Goal: Transaction & Acquisition: Book appointment/travel/reservation

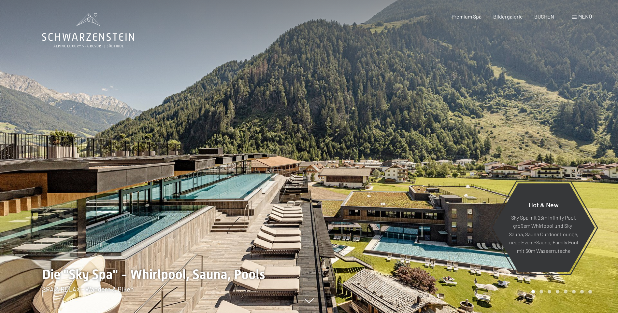
click at [573, 16] on span at bounding box center [574, 17] width 5 height 3
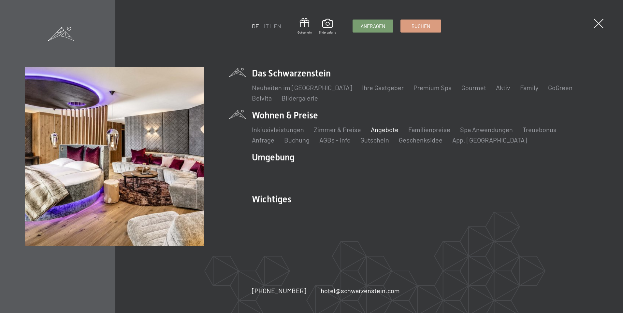
click at [377, 132] on link "Angebote" at bounding box center [385, 130] width 28 height 8
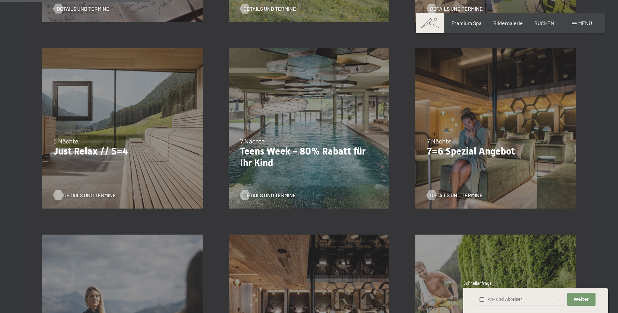
scroll to position [358, 0]
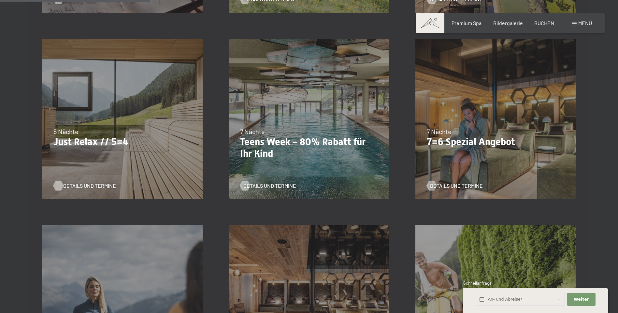
click at [72, 185] on span "Details und Termine" at bounding box center [89, 185] width 53 height 7
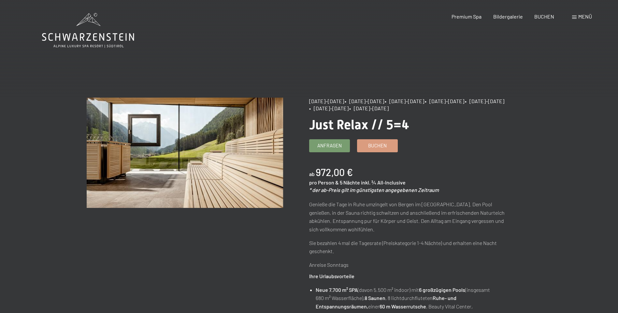
drag, startPoint x: 405, startPoint y: 101, endPoint x: 442, endPoint y: 101, distance: 37.1
click at [424, 101] on span "• 21.12.–26.12.2025" at bounding box center [404, 101] width 39 height 6
click at [376, 145] on span "Buchen" at bounding box center [377, 144] width 19 height 7
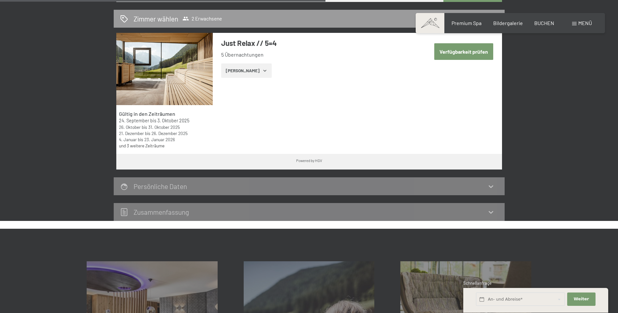
scroll to position [391, 0]
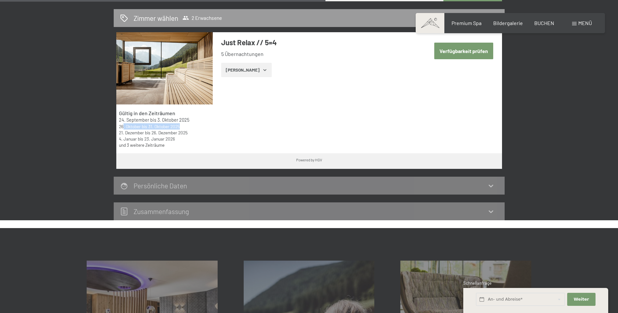
drag, startPoint x: 124, startPoint y: 127, endPoint x: 210, endPoint y: 126, distance: 86.6
click at [210, 126] on div "Gültig in den Zeiträumen 24. September bis 3. Oktober 2025 26. Oktober bis 31. …" at bounding box center [164, 129] width 96 height 49
click at [467, 50] on button "Verfügbarkeit prüfen" at bounding box center [463, 51] width 59 height 17
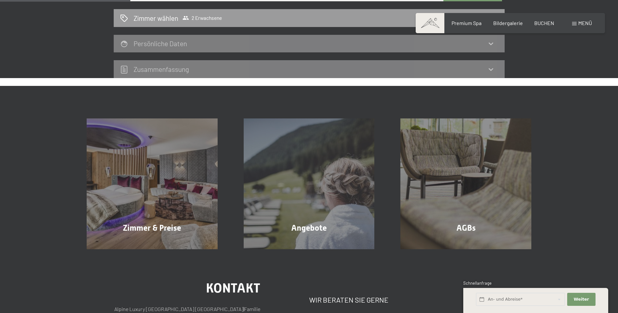
scroll to position [155, 0]
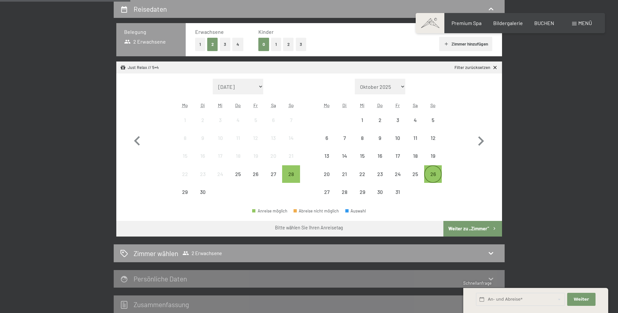
click at [433, 173] on div "26" at bounding box center [433, 180] width 16 height 16
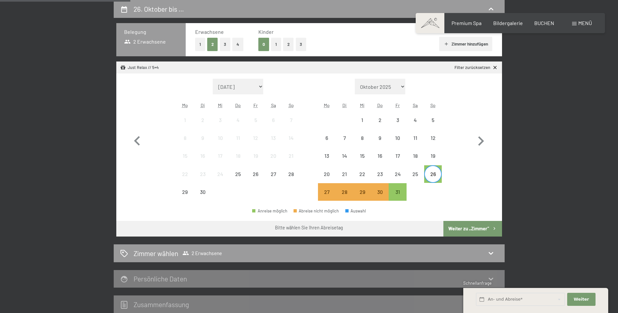
click at [467, 227] on button "Weiter zu „Zimmer“" at bounding box center [472, 229] width 58 height 16
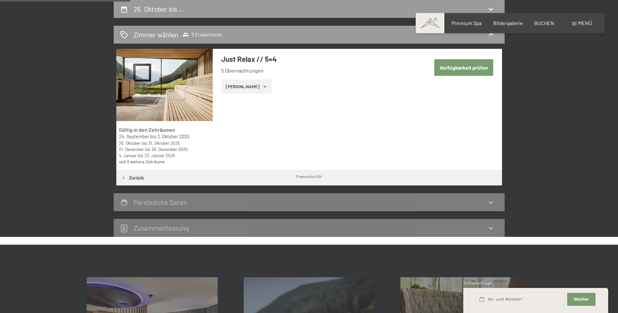
click at [238, 88] on button "Zeige Zimmer" at bounding box center [246, 86] width 50 height 14
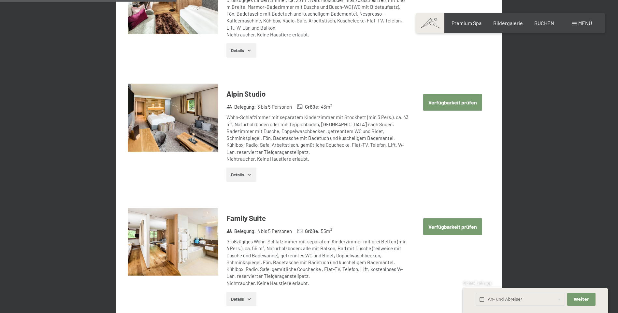
scroll to position [644, 0]
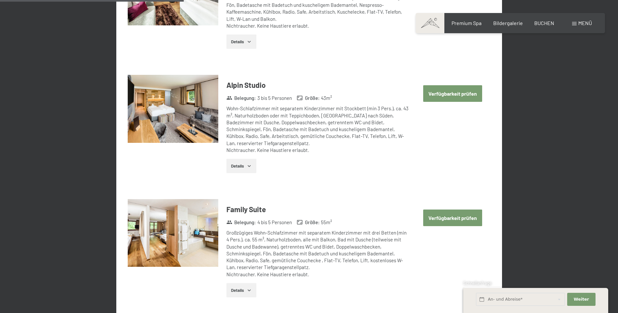
click at [443, 89] on button "Verfügbarkeit prüfen" at bounding box center [452, 93] width 59 height 17
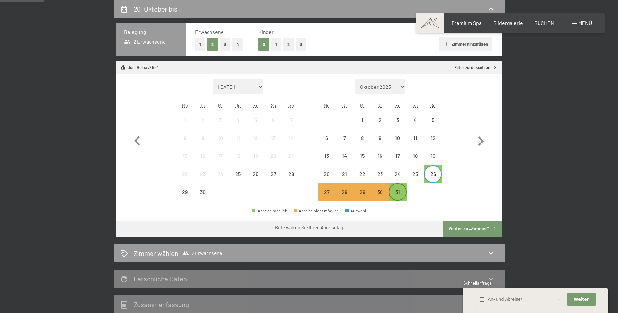
click at [397, 191] on div "31" at bounding box center [397, 197] width 16 height 16
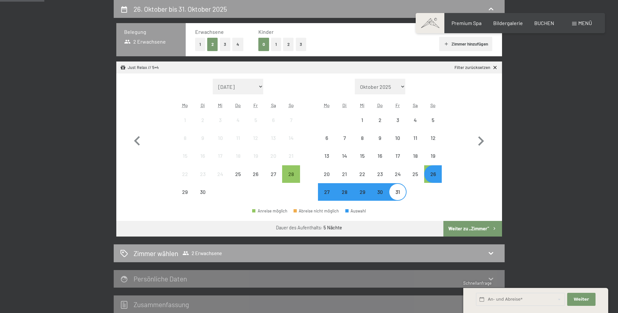
click at [153, 252] on h2 "Zimmer wählen" at bounding box center [155, 253] width 45 height 9
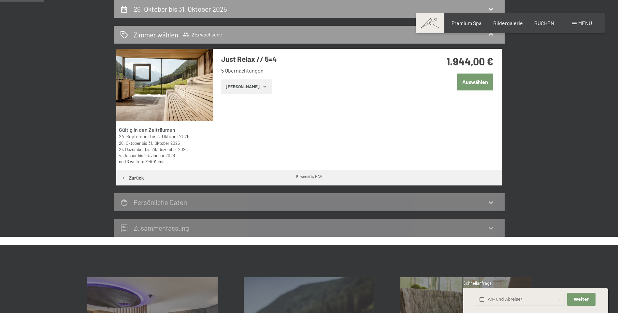
click at [471, 82] on button "Auswählen" at bounding box center [475, 82] width 36 height 17
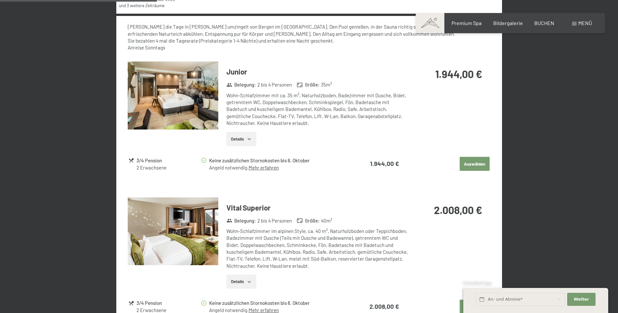
scroll to position [260, 0]
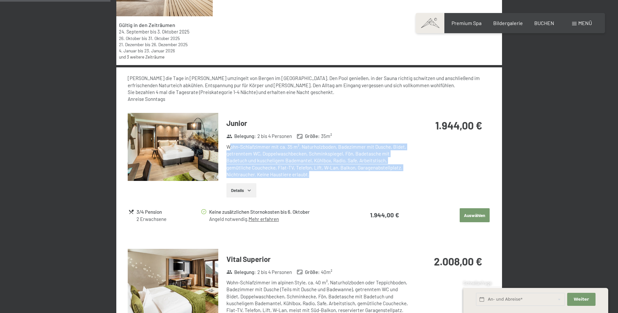
drag, startPoint x: 231, startPoint y: 146, endPoint x: 319, endPoint y: 175, distance: 92.9
click at [319, 175] on div "Wohn-Schlafzimmer mit ca. 35 m², Naturholzboden, Badezimmer mit Dusche, Bidet, …" at bounding box center [317, 161] width 182 height 35
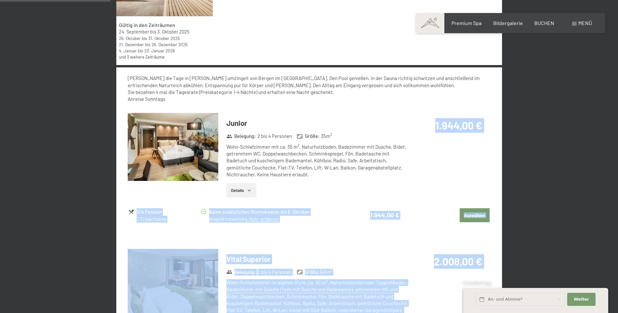
drag, startPoint x: 435, startPoint y: 125, endPoint x: 503, endPoint y: 130, distance: 68.2
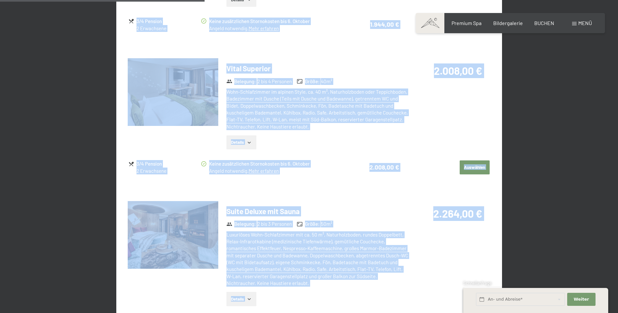
scroll to position [488, 0]
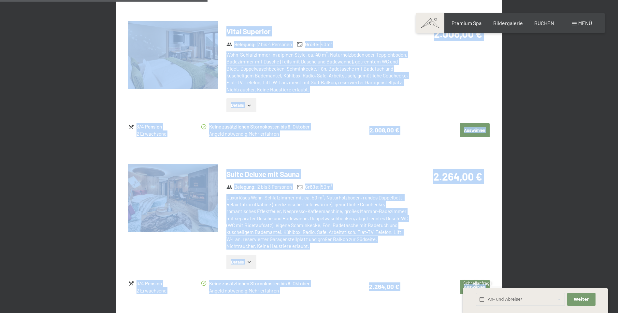
click at [454, 217] on div "Suite Deluxe mit Sauna Belegung : 2 bis 3 Personen Größe : 50 m² Luxuriöses Woh…" at bounding box center [309, 219] width 362 height 110
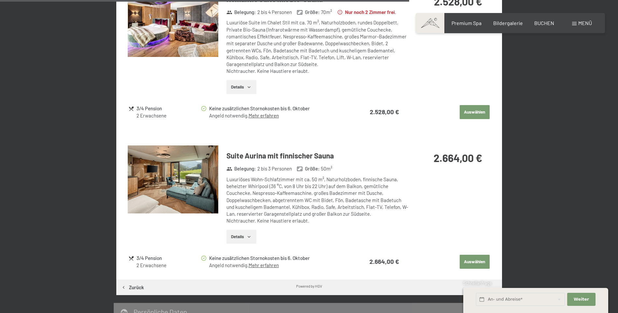
scroll to position [911, 0]
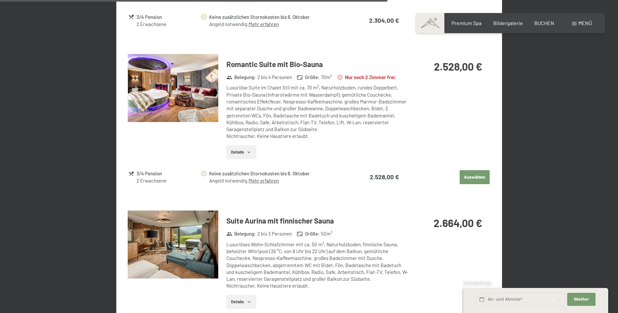
click at [188, 92] on img at bounding box center [173, 88] width 91 height 68
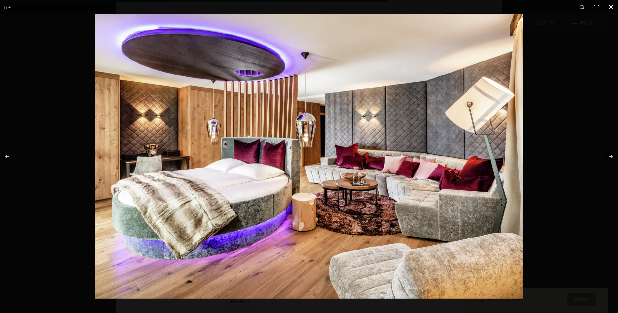
click at [612, 6] on button "button" at bounding box center [610, 7] width 14 height 14
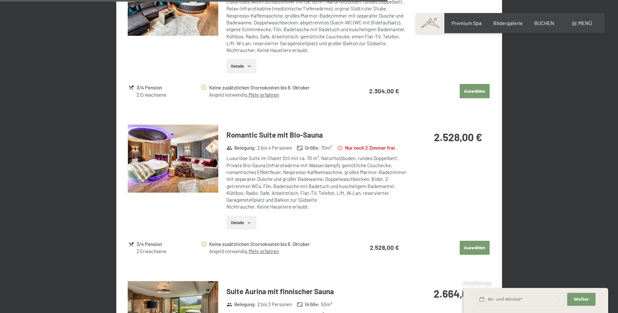
scroll to position [781, 0]
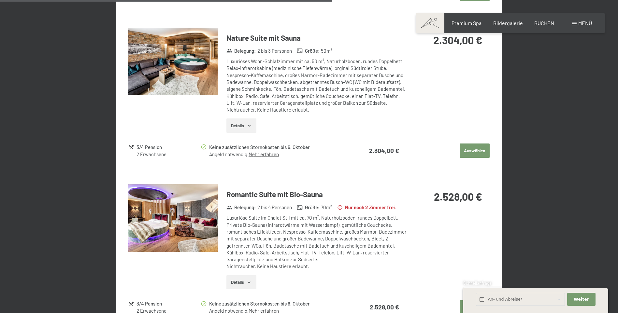
click at [184, 50] on img at bounding box center [173, 62] width 91 height 68
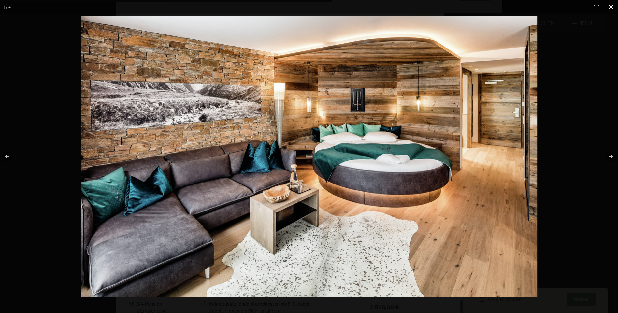
click at [611, 6] on button "button" at bounding box center [610, 7] width 14 height 14
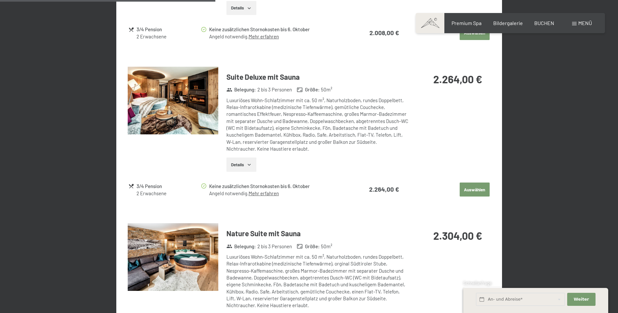
scroll to position [586, 0]
click at [184, 105] on img at bounding box center [173, 100] width 91 height 68
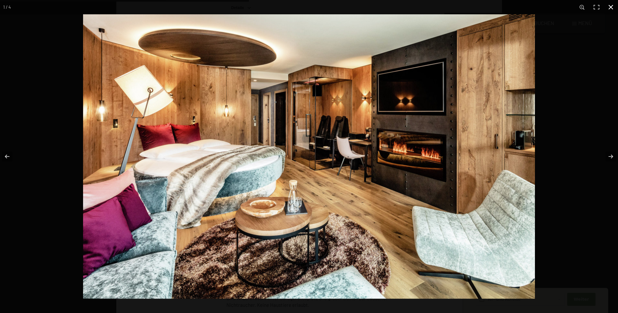
click at [613, 7] on button "button" at bounding box center [610, 7] width 14 height 14
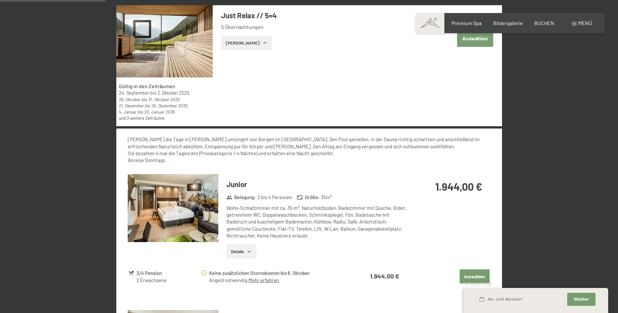
scroll to position [130, 0]
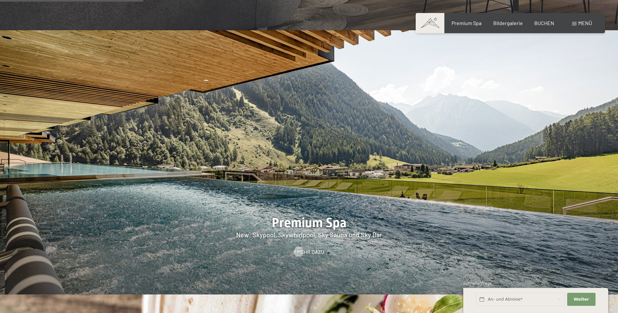
scroll to position [879, 0]
